Goal: Task Accomplishment & Management: Complete application form

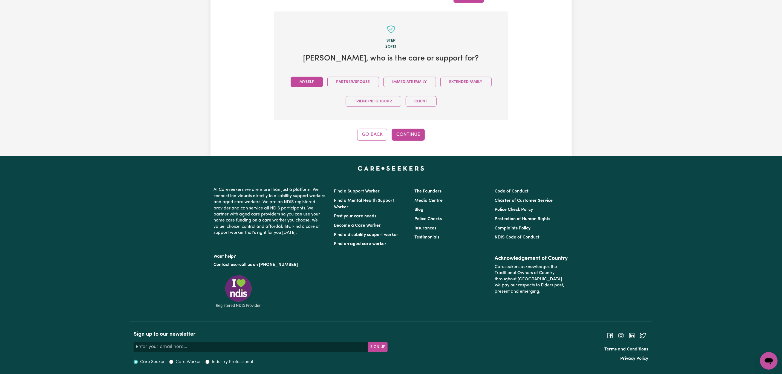
click at [317, 80] on button "Myself" at bounding box center [307, 82] width 32 height 11
click at [408, 133] on button "Continue" at bounding box center [408, 135] width 33 height 12
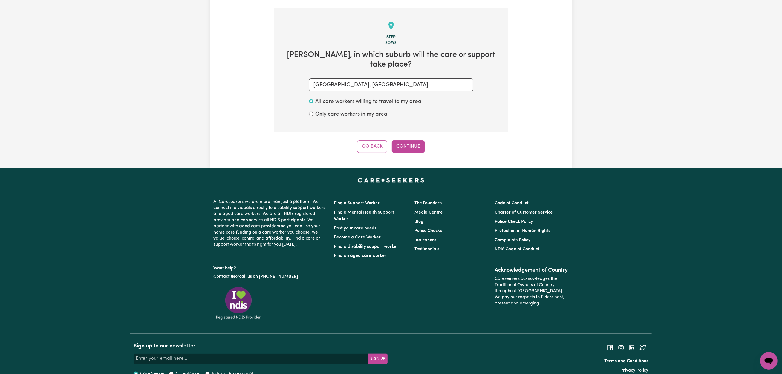
scroll to position [170, 0]
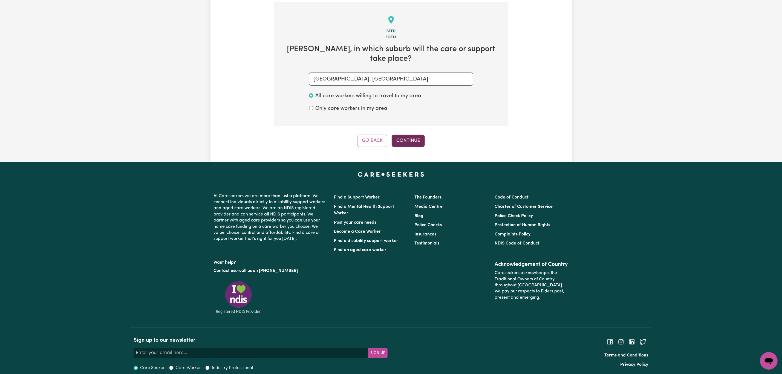
click at [408, 135] on button "Continue" at bounding box center [408, 141] width 33 height 12
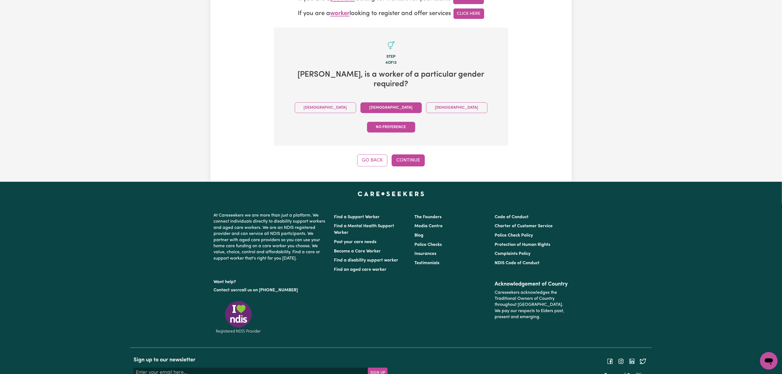
click at [361, 102] on button "[DEMOGRAPHIC_DATA]" at bounding box center [391, 107] width 61 height 11
click at [413, 154] on button "Continue" at bounding box center [408, 160] width 33 height 12
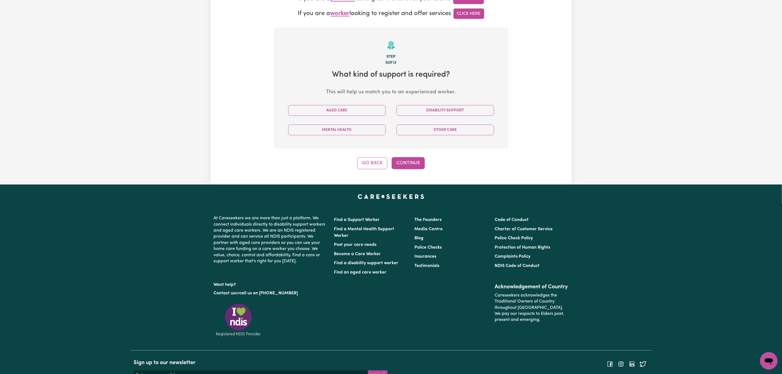
scroll to position [173, 0]
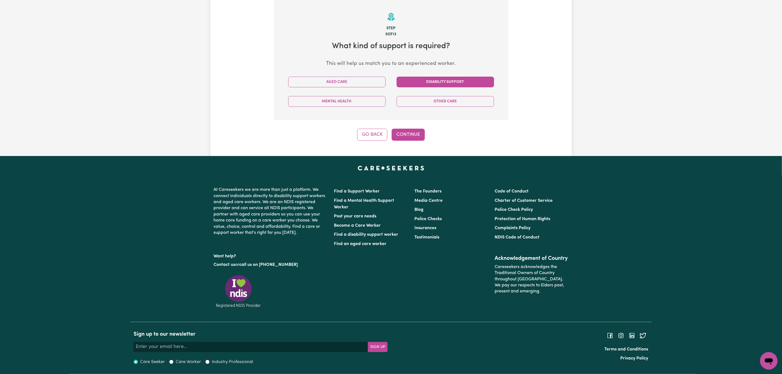
click at [434, 83] on button "Disability Support" at bounding box center [445, 82] width 97 height 11
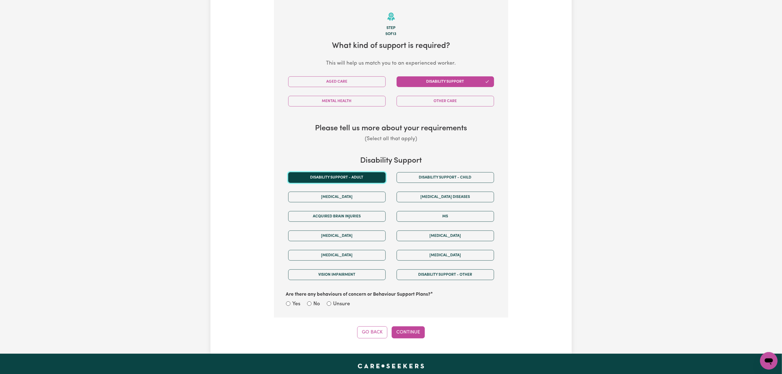
click at [373, 178] on button "Disability support - Adult" at bounding box center [336, 177] width 97 height 11
click at [310, 306] on input "No" at bounding box center [309, 303] width 4 height 4
radio input "true"
click at [415, 334] on button "Continue" at bounding box center [408, 332] width 33 height 12
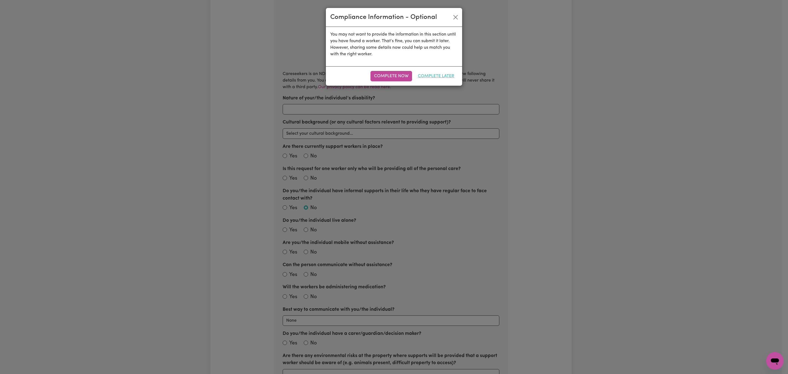
click at [440, 77] on button "Complete Later" at bounding box center [436, 76] width 44 height 10
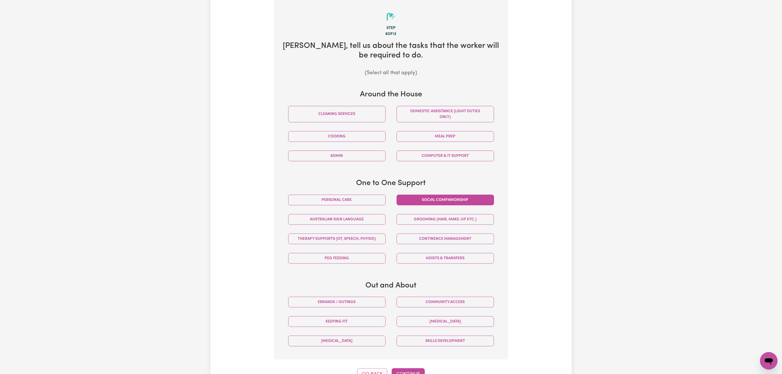
click at [409, 201] on button "Social companionship" at bounding box center [445, 200] width 97 height 11
click at [416, 113] on button "Domestic assistance (light duties only)" at bounding box center [445, 114] width 97 height 16
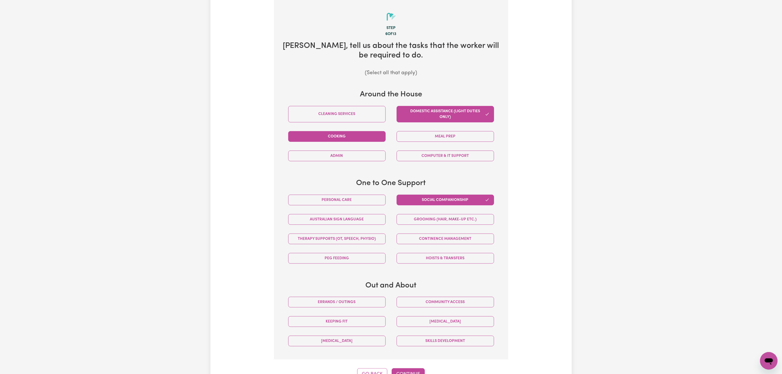
click at [337, 137] on button "Cooking" at bounding box center [336, 136] width 97 height 11
click at [439, 138] on button "Meal prep" at bounding box center [445, 136] width 97 height 11
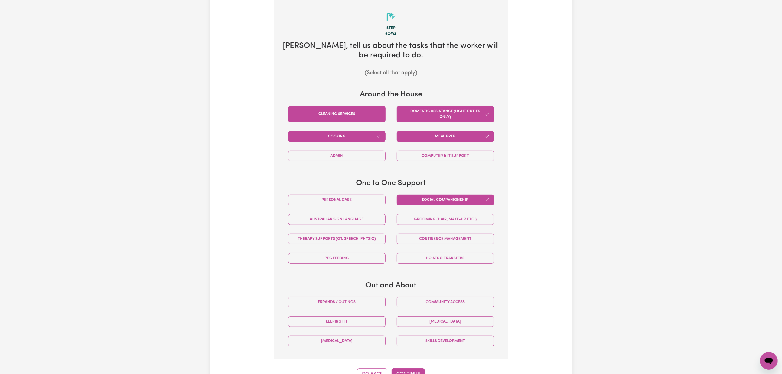
click at [324, 114] on button "Cleaning services" at bounding box center [336, 114] width 97 height 16
click at [450, 305] on button "Community access" at bounding box center [445, 302] width 97 height 11
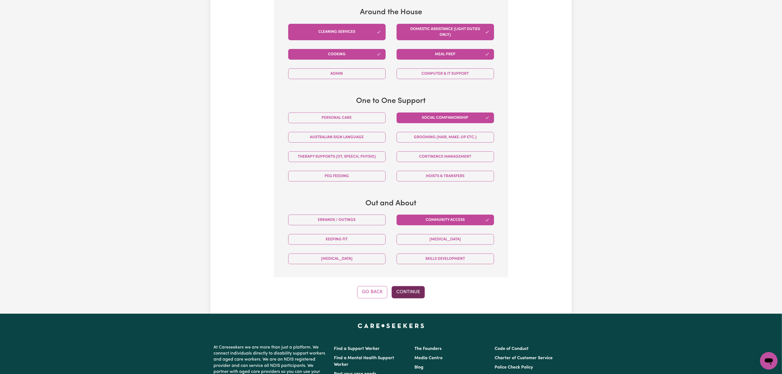
click at [405, 297] on button "Continue" at bounding box center [408, 292] width 33 height 12
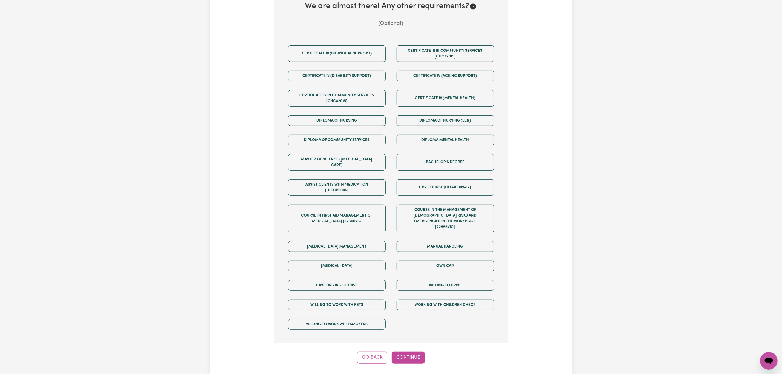
scroll to position [255, 0]
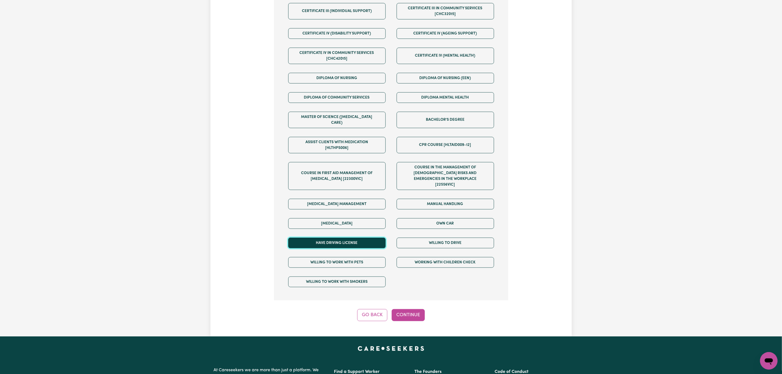
click at [359, 238] on button "Have driving license" at bounding box center [336, 243] width 97 height 11
click at [413, 241] on div "Willing to drive" at bounding box center [445, 242] width 108 height 19
click at [413, 238] on button "Willing to drive" at bounding box center [445, 243] width 97 height 11
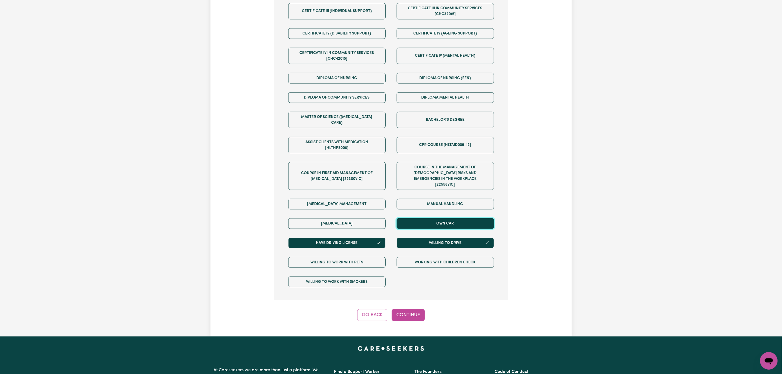
click at [410, 218] on button "Own Car" at bounding box center [445, 223] width 97 height 11
click at [407, 296] on div "Step 7 of 13 We are almost there! Any other requirements? (Optional) Certificat…" at bounding box center [391, 119] width 234 height 404
click at [409, 311] on button "Continue" at bounding box center [408, 315] width 33 height 12
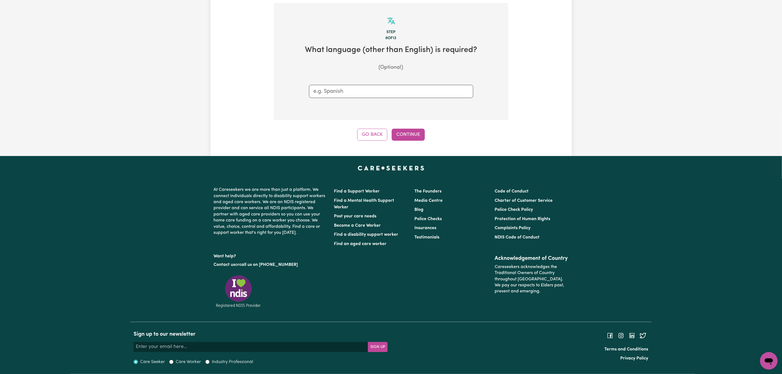
scroll to position [172, 0]
click at [407, 132] on button "Continue" at bounding box center [408, 135] width 33 height 12
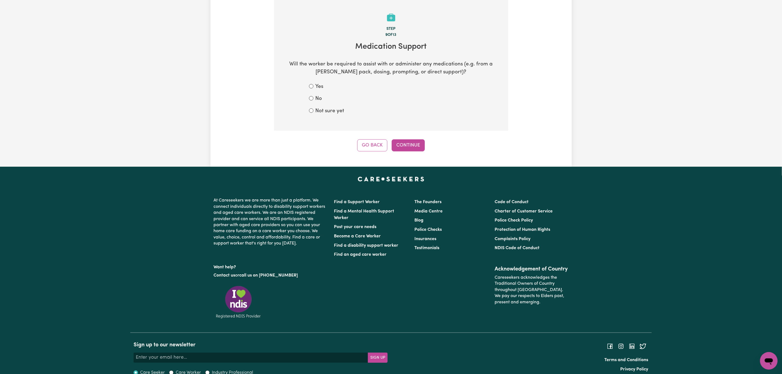
scroll to position [173, 0]
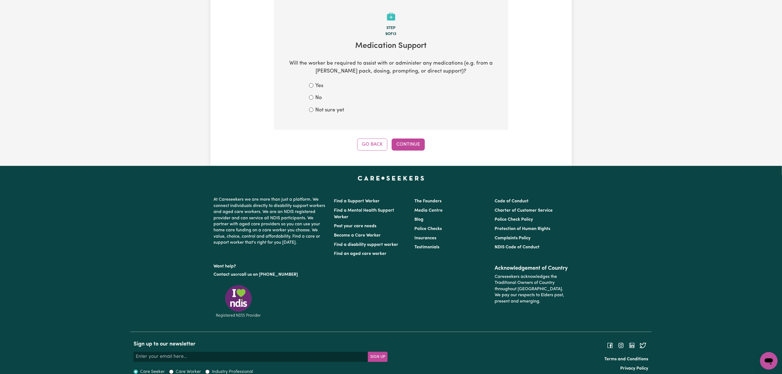
click at [314, 100] on div "No" at bounding box center [391, 98] width 164 height 8
click at [311, 109] on input "Not sure yet" at bounding box center [311, 110] width 4 height 4
radio input "true"
click at [411, 149] on button "Continue" at bounding box center [408, 145] width 33 height 12
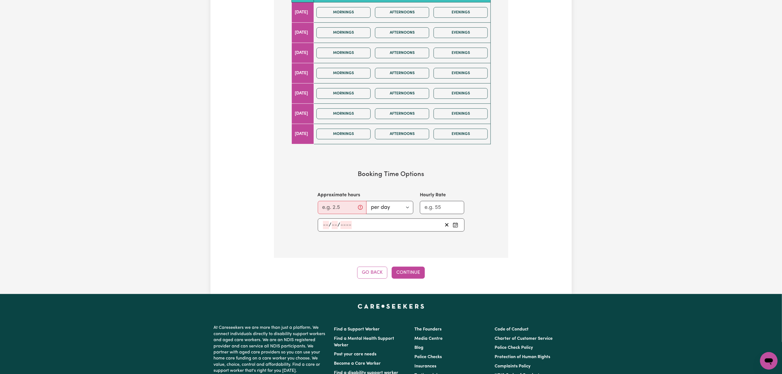
scroll to position [287, 0]
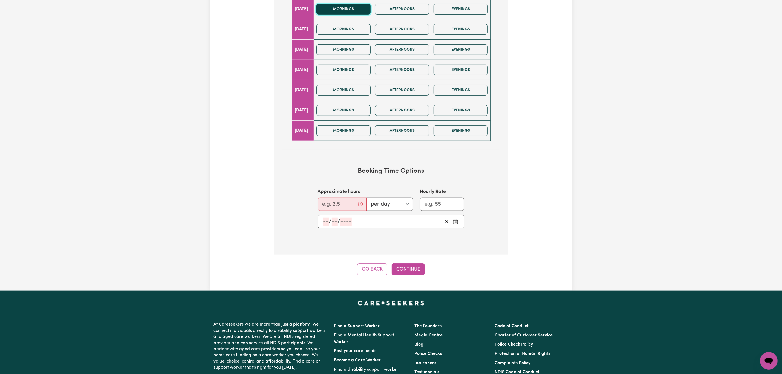
click at [371, 13] on button "Mornings" at bounding box center [343, 9] width 54 height 11
click at [398, 10] on button "Afternoons" at bounding box center [402, 9] width 54 height 11
click at [360, 49] on button "Mornings" at bounding box center [343, 49] width 54 height 11
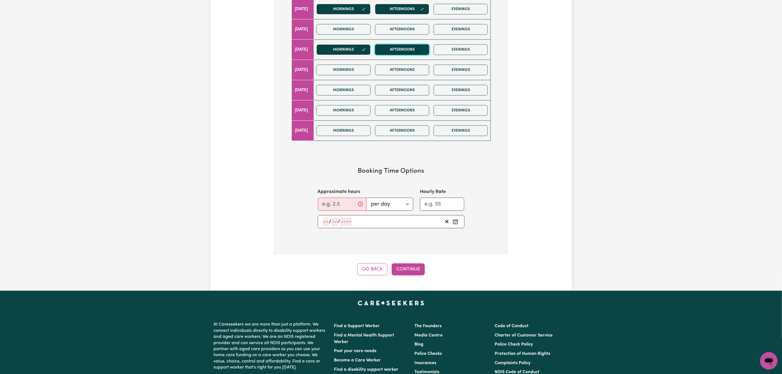
click at [390, 51] on button "Afternoons" at bounding box center [402, 49] width 54 height 11
click at [356, 96] on button "Mornings" at bounding box center [343, 90] width 54 height 11
click at [403, 94] on button "Afternoons" at bounding box center [402, 90] width 54 height 11
click at [339, 211] on input "Approximate hours" at bounding box center [342, 204] width 49 height 13
type input "2"
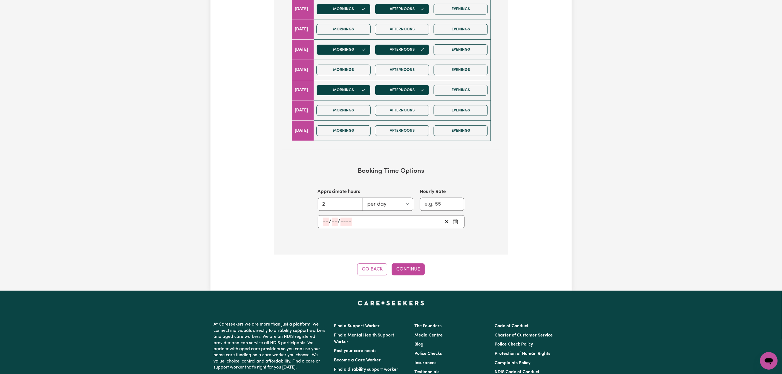
click at [451, 224] on button "Pick an approximate start date" at bounding box center [455, 222] width 9 height 8
click at [327, 203] on abbr "18" at bounding box center [325, 200] width 6 height 6
type input "[DATE]"
type input "18"
type input "8"
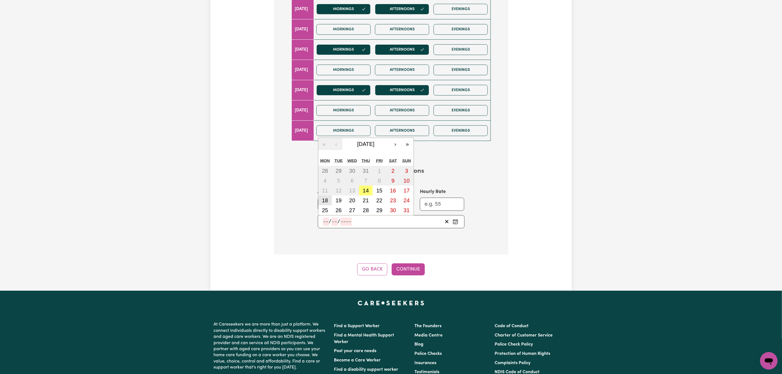
type input "2025"
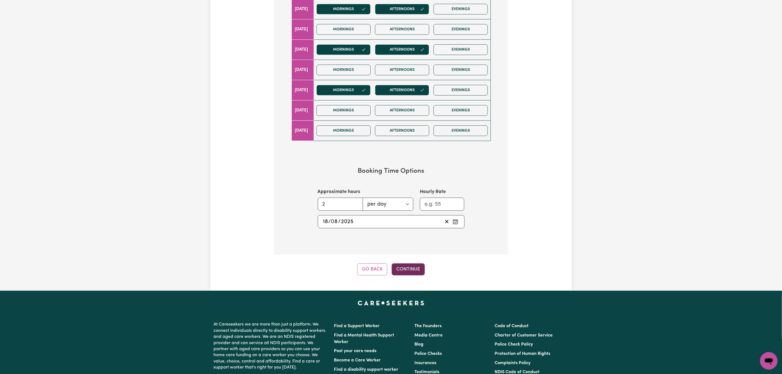
click at [403, 273] on div "Step 10 of 13 What days of the week do you require a care or support worker? (S…" at bounding box center [391, 80] width 234 height 391
click at [403, 273] on button "Continue" at bounding box center [408, 269] width 33 height 12
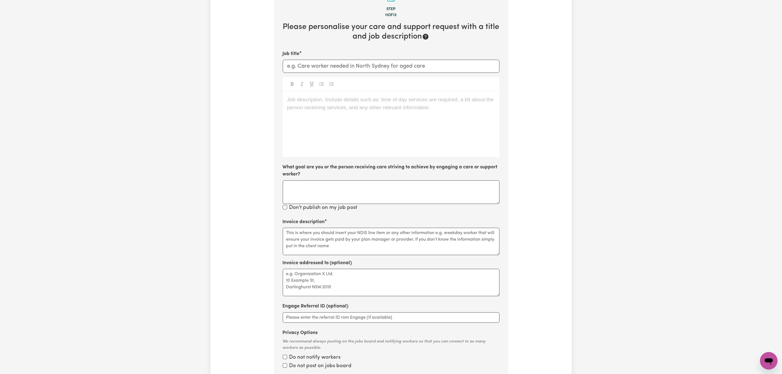
scroll to position [173, 0]
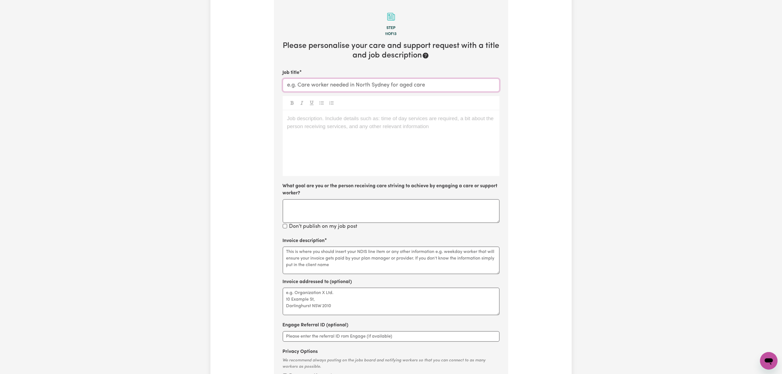
click at [319, 81] on input "Job title" at bounding box center [391, 85] width 217 height 13
type input "Care worker needed in [GEOGRAPHIC_DATA]"
click at [332, 129] on div "Job description. Include details such as: time of day services are required, a …" at bounding box center [391, 143] width 217 height 66
click at [328, 139] on div "We are looking for a support worker to assist a [DEMOGRAPHIC_DATA] client with …" at bounding box center [391, 143] width 217 height 66
click at [322, 135] on p "﻿" at bounding box center [391, 139] width 208 height 8
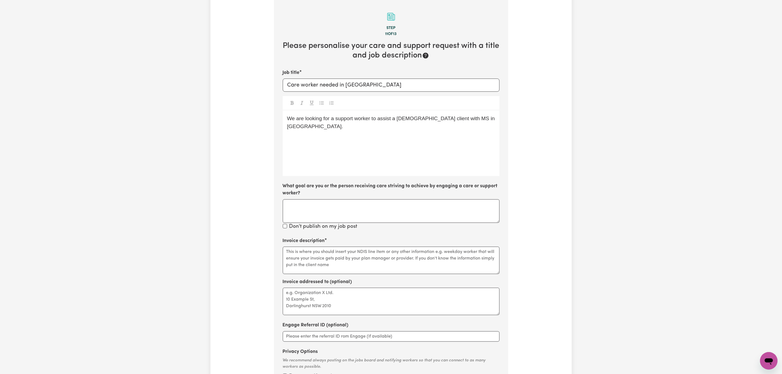
click at [316, 162] on div "We are looking for a support worker to assist a [DEMOGRAPHIC_DATA] client with …" at bounding box center [391, 143] width 217 height 66
click at [304, 141] on div "We are looking for a support worker to assist a [DEMOGRAPHIC_DATA] client with …" at bounding box center [391, 143] width 217 height 66
click at [304, 148] on div "We are looking for a support worker to assist a [DEMOGRAPHIC_DATA] client with …" at bounding box center [391, 143] width 217 height 66
click at [304, 139] on div "We are looking for a support worker to assist a [DEMOGRAPHIC_DATA] client with …" at bounding box center [391, 143] width 217 height 66
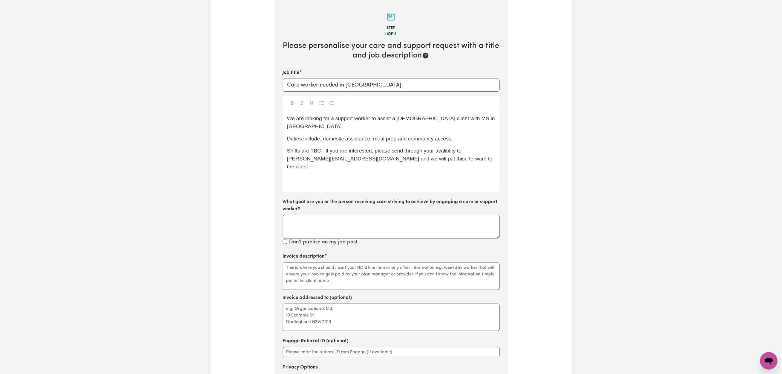
click at [468, 135] on p "Duties include, domestic assistance, meal prep and community access." at bounding box center [391, 139] width 208 height 8
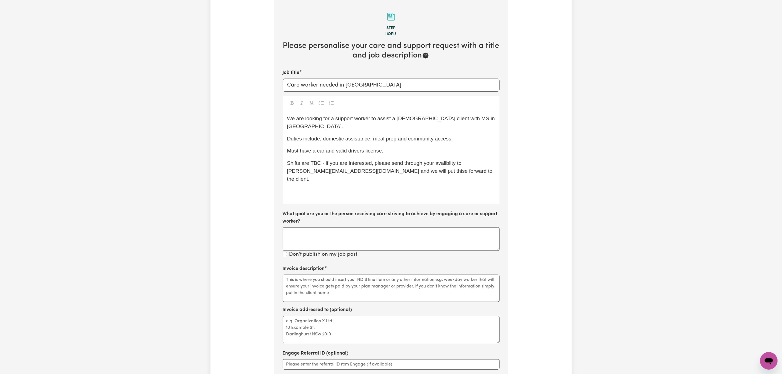
click at [403, 164] on span "Shifts are TBC - if you are interested, please send through your avaliblity to …" at bounding box center [390, 171] width 207 height 22
click at [405, 188] on p "﻿" at bounding box center [391, 192] width 208 height 8
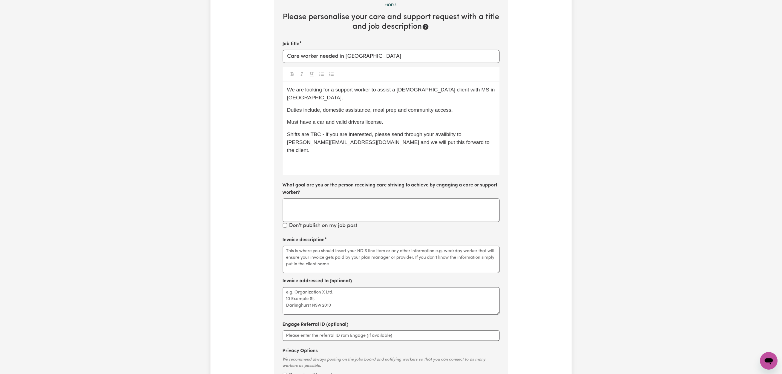
scroll to position [255, 0]
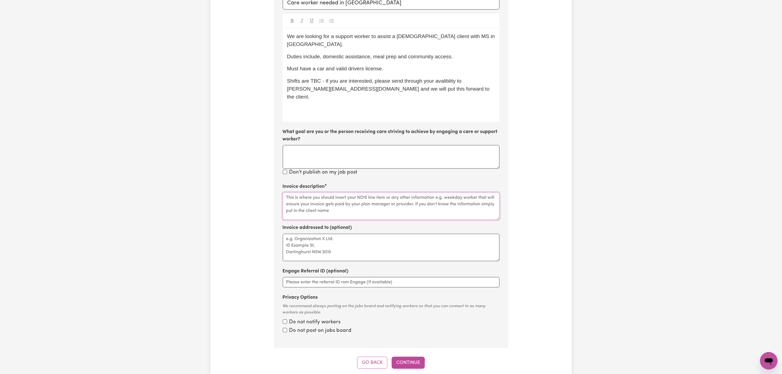
click at [310, 199] on textarea "Invoice description" at bounding box center [391, 205] width 217 height 27
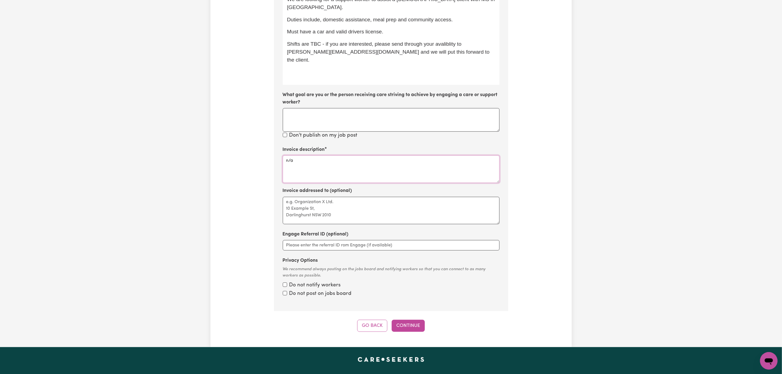
scroll to position [296, 0]
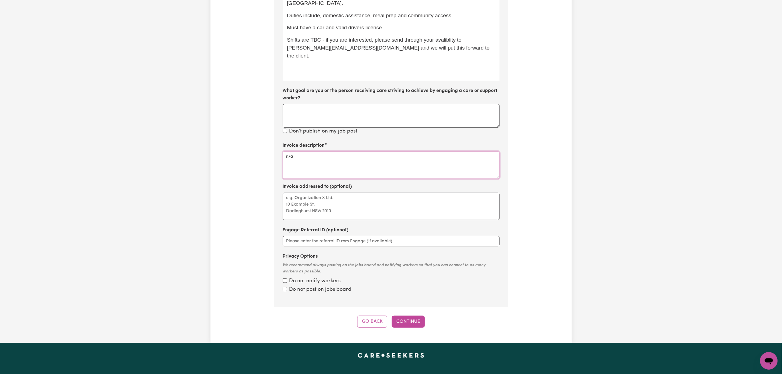
type textarea "n/a"
click at [415, 300] on div "Step 11 of 13 Please personalise your care and support request with a title and…" at bounding box center [391, 102] width 234 height 452
click at [412, 316] on button "Continue" at bounding box center [408, 322] width 33 height 12
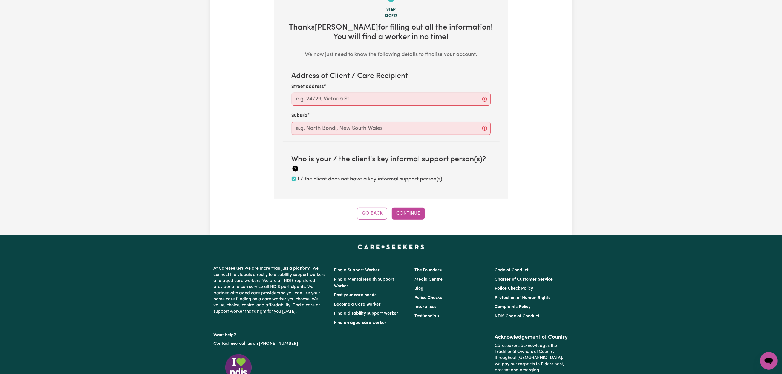
scroll to position [173, 0]
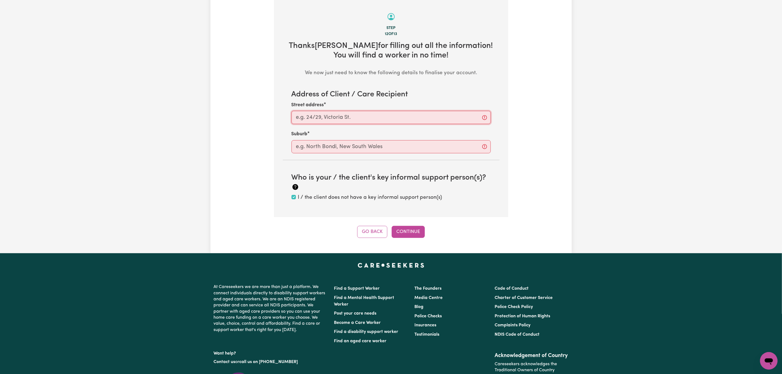
click at [339, 116] on input "Street address" at bounding box center [391, 117] width 199 height 13
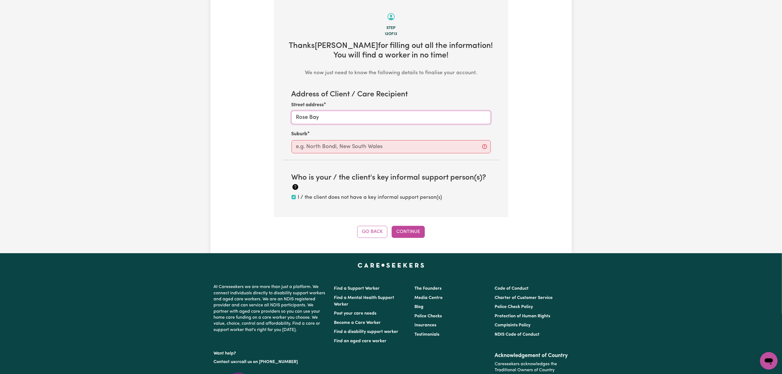
type input "Rose Bay"
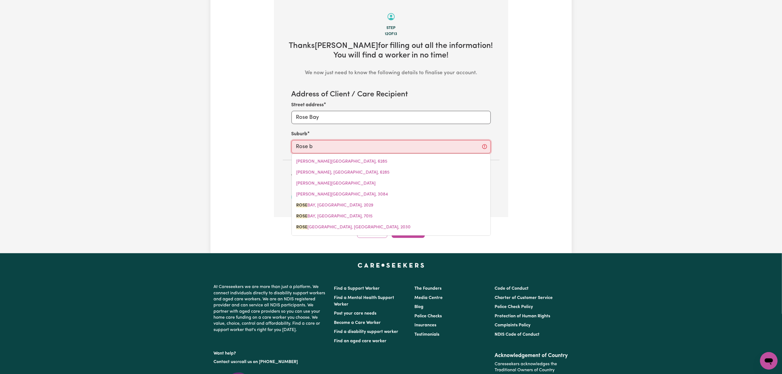
type input "[PERSON_NAME]"
type input "Rose baY, [GEOGRAPHIC_DATA], 2029"
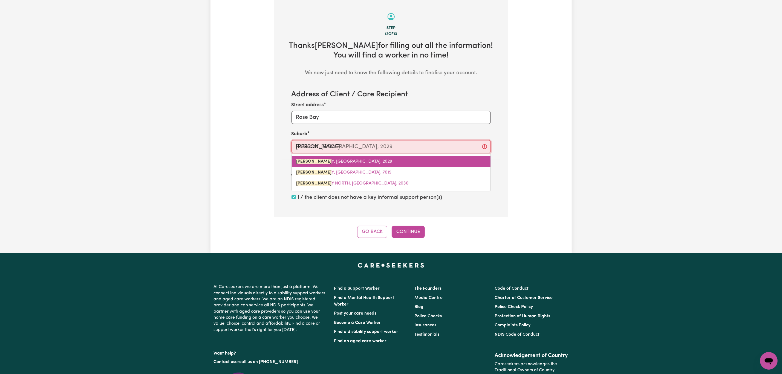
click at [339, 164] on span "[PERSON_NAME] Y, [GEOGRAPHIC_DATA], 2029" at bounding box center [344, 161] width 96 height 4
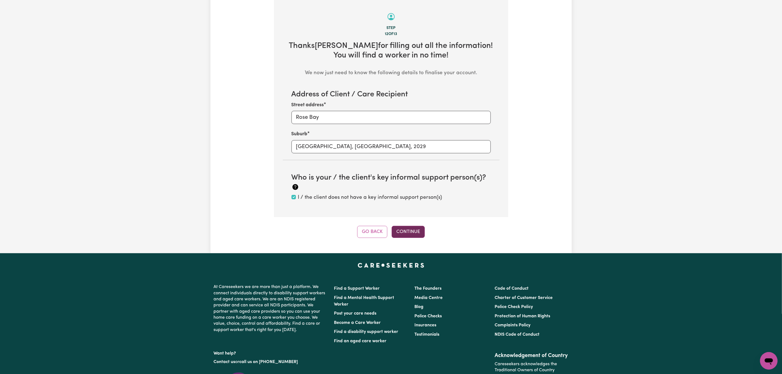
click at [404, 233] on button "Continue" at bounding box center [408, 232] width 33 height 12
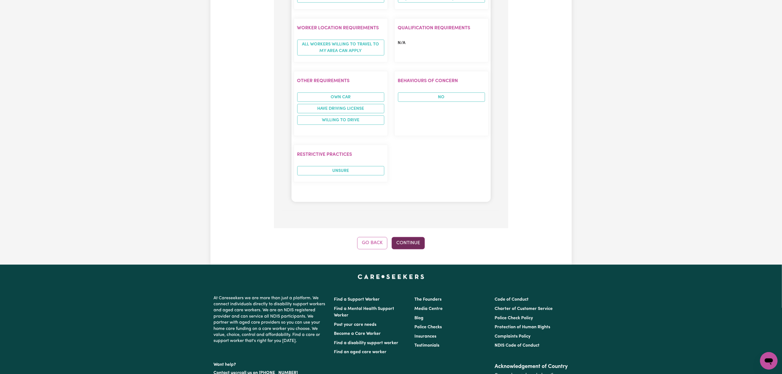
click at [407, 237] on button "Continue" at bounding box center [408, 243] width 33 height 12
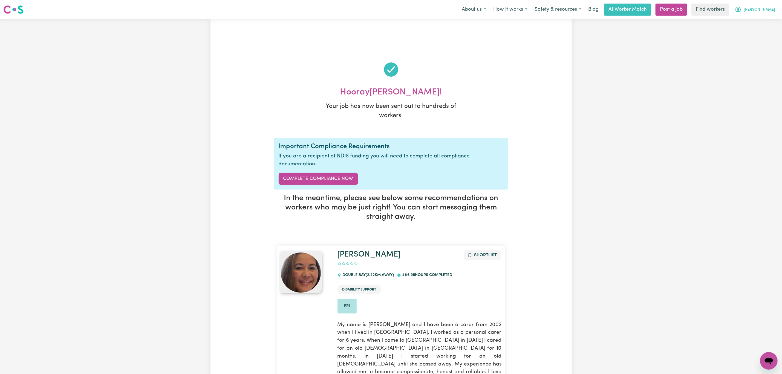
drag, startPoint x: 773, startPoint y: 7, endPoint x: 769, endPoint y: 9, distance: 4.5
click at [772, 7] on button "[PERSON_NAME]" at bounding box center [754, 9] width 47 height 11
click at [764, 18] on link "My Dashboard" at bounding box center [756, 21] width 43 height 10
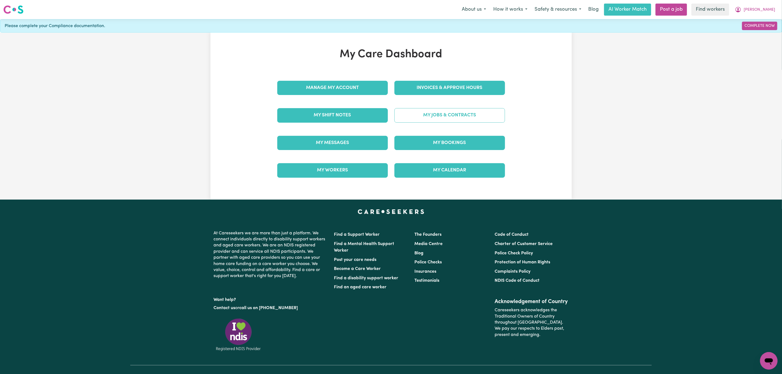
click at [422, 117] on link "My Jobs & Contracts" at bounding box center [449, 115] width 111 height 14
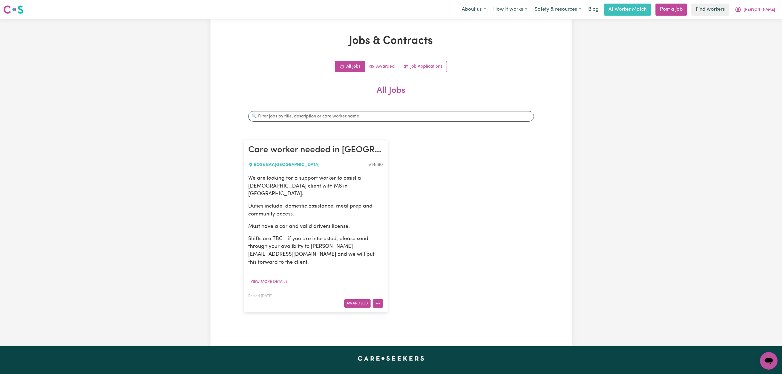
click at [381, 299] on button "More options" at bounding box center [378, 303] width 10 height 8
click at [392, 333] on link "Edit Job" at bounding box center [394, 338] width 43 height 11
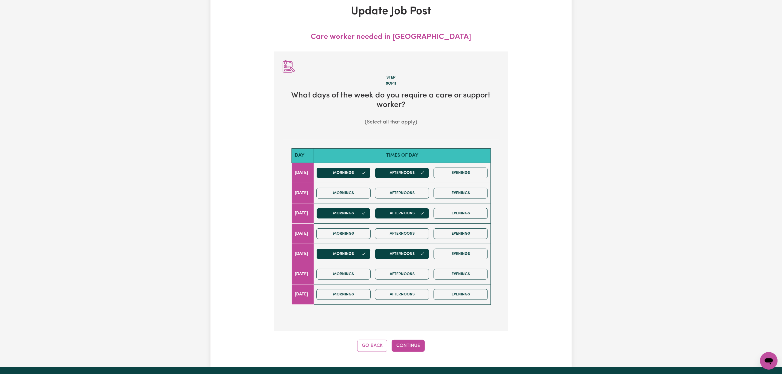
scroll to position [61, 0]
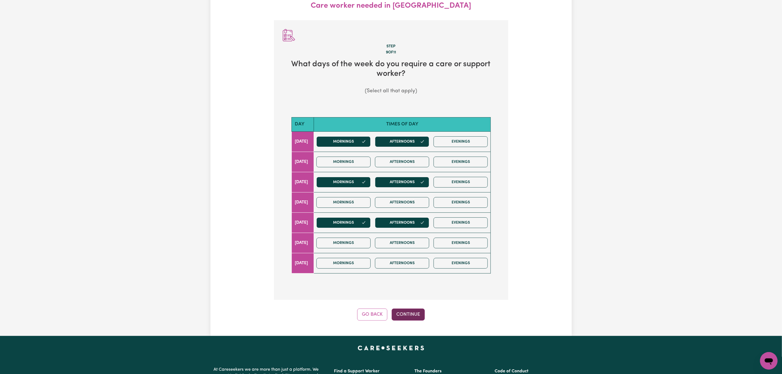
click at [398, 317] on button "Continue" at bounding box center [408, 315] width 33 height 12
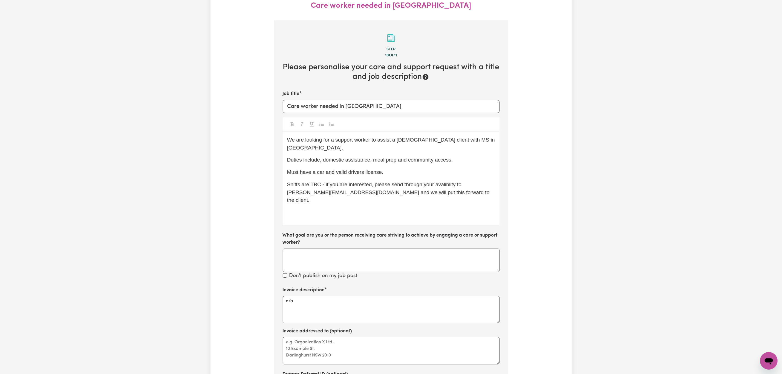
scroll to position [81, 0]
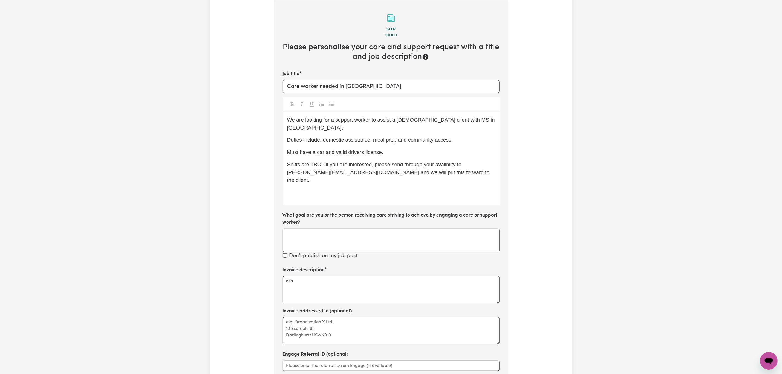
click at [451, 162] on span "Shifts are TBC - if you are interested, please send through your avaliblity to …" at bounding box center [389, 173] width 204 height 22
copy span "avaliblity"
click at [447, 162] on span "Shifts are TBC - if you are interested, please send through your avaliblity to …" at bounding box center [389, 173] width 204 height 22
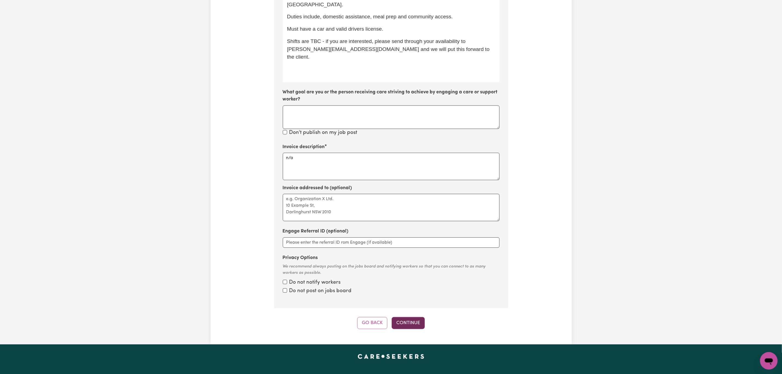
click at [408, 317] on button "Continue" at bounding box center [408, 323] width 33 height 12
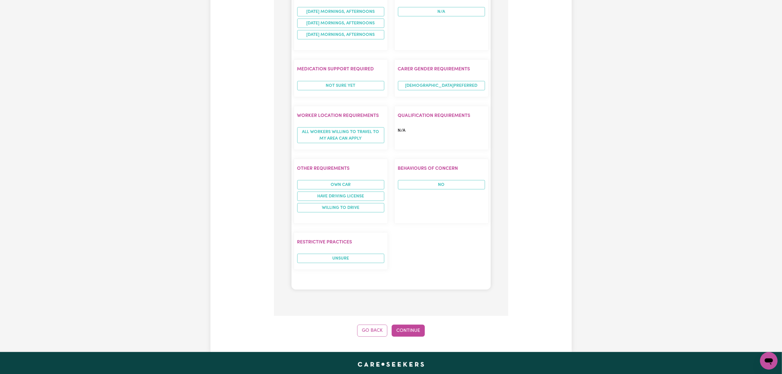
scroll to position [491, 0]
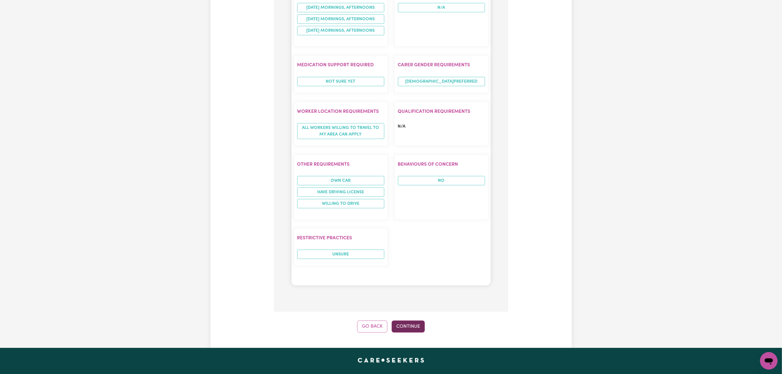
click at [408, 321] on button "Continue" at bounding box center [408, 327] width 33 height 12
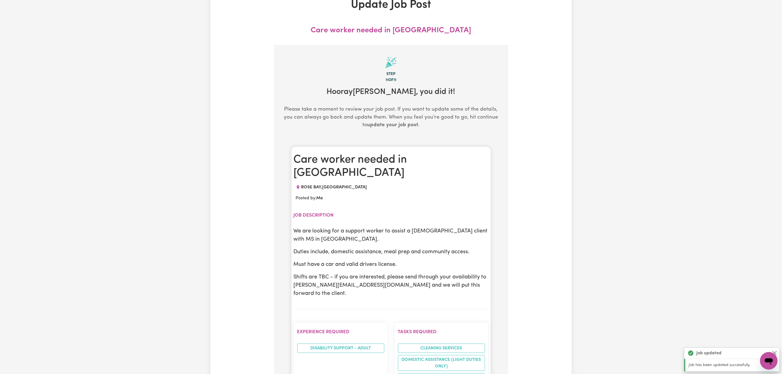
scroll to position [0, 0]
